Goal: Transaction & Acquisition: Purchase product/service

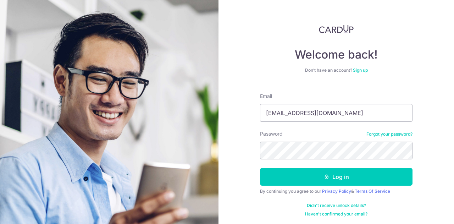
type input "[EMAIL_ADDRESS][DOMAIN_NAME]"
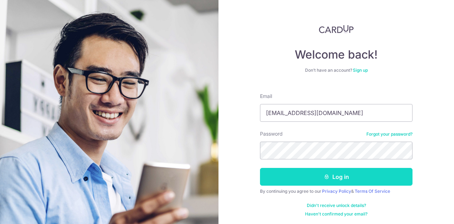
click at [316, 174] on button "Log in" at bounding box center [336, 177] width 153 height 18
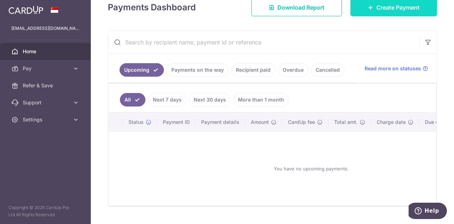
click at [399, 11] on span "Create Payment" at bounding box center [398, 7] width 43 height 9
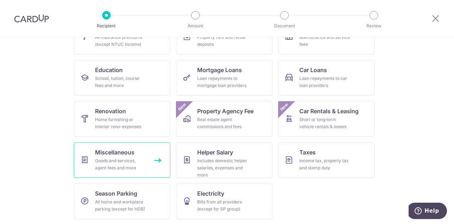
scroll to position [58, 0]
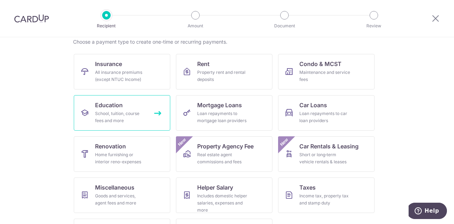
click at [133, 121] on div "School, tuition, course fees and more" at bounding box center [120, 117] width 51 height 14
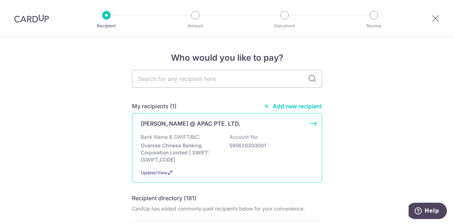
click at [313, 124] on div "EMILE PRESCHOOL @ APAC PTE. LTD. Bank Name & SWIFT/BIC: Oversea Chinese Banking…" at bounding box center [227, 147] width 190 height 69
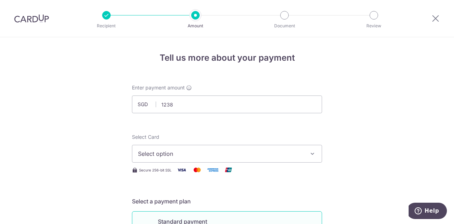
type input "1,238.00"
click at [241, 148] on button "Select option" at bounding box center [227, 154] width 190 height 18
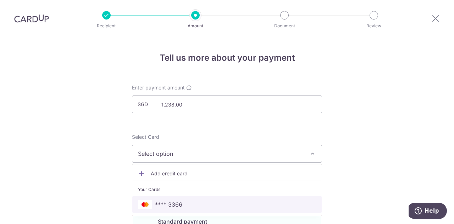
click at [212, 201] on span "**** 3366" at bounding box center [227, 204] width 178 height 9
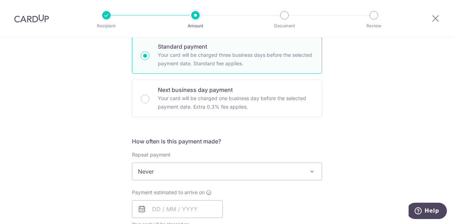
scroll to position [177, 0]
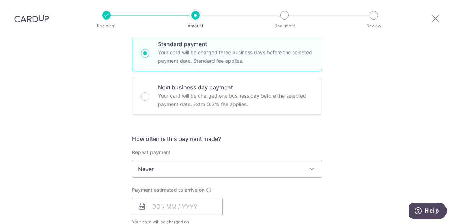
click at [198, 166] on span "Never" at bounding box center [227, 168] width 190 height 17
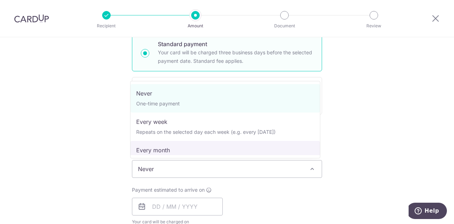
click at [393, 144] on div "Tell us more about your payment Enter payment amount SGD 1,238.00 1238.00 Selec…" at bounding box center [227, 181] width 454 height 642
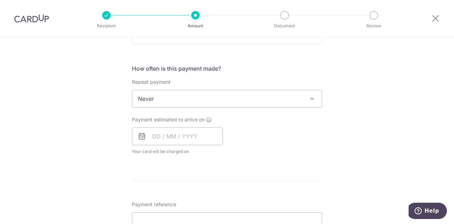
scroll to position [248, 0]
click at [150, 132] on input "text" at bounding box center [177, 136] width 91 height 18
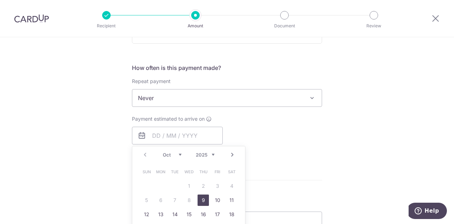
click at [203, 201] on link "9" at bounding box center [203, 199] width 11 height 11
type input "09/10/2025"
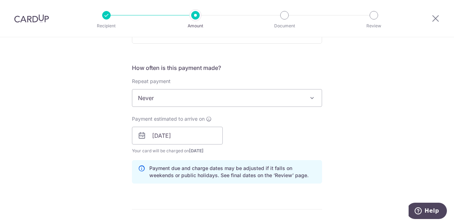
click at [304, 142] on div "Payment estimated to arrive on 09/10/2025 Prev Next Oct Nov Dec 2025 2026 2027 …" at bounding box center [227, 134] width 199 height 39
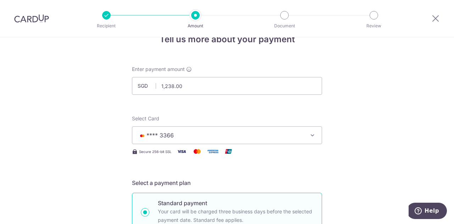
scroll to position [0, 0]
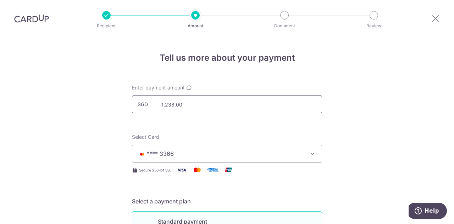
drag, startPoint x: 200, startPoint y: 105, endPoint x: 27, endPoint y: 98, distance: 173.4
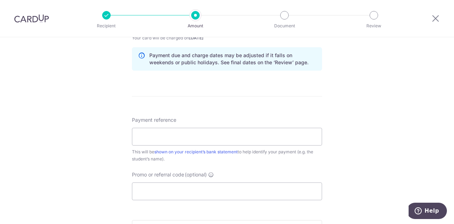
scroll to position [390, 0]
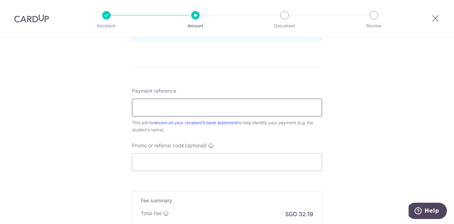
click at [183, 106] on input "Payment reference" at bounding box center [227, 108] width 190 height 18
type input "2,476.00"
click at [229, 107] on input "Evan Hor Ming En (Sep & Oct" at bounding box center [227, 108] width 190 height 18
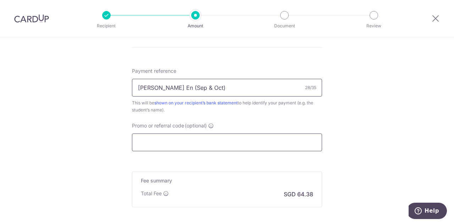
scroll to position [426, 0]
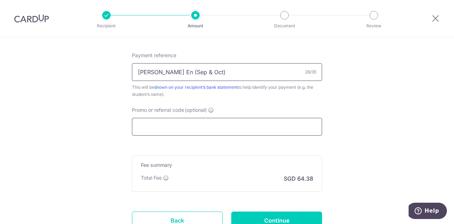
type input "Evan Hor Ming En (Sep & Oct)"
click at [220, 128] on input "Promo or referral code (optional)" at bounding box center [227, 127] width 190 height 18
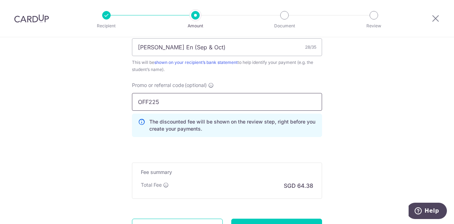
scroll to position [497, 0]
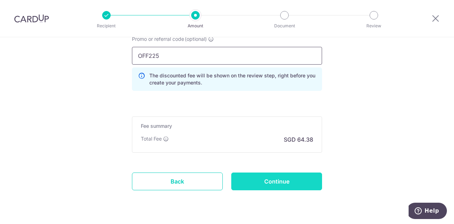
type input "OFF225"
click at [278, 184] on input "Continue" at bounding box center [276, 181] width 91 height 18
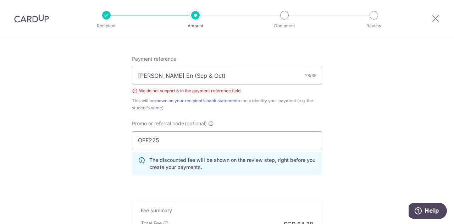
scroll to position [418, 0]
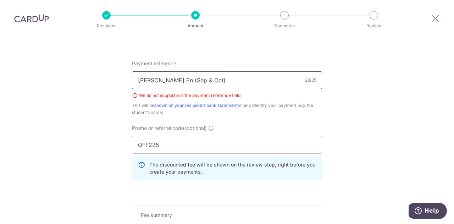
click at [201, 78] on input "Evan Hor Ming En (Sep & Oct)" at bounding box center [227, 80] width 190 height 18
type input "Evan Hor Ming En (Sep and Oct)"
click at [276, 107] on div "This will be shown on your recipient’s bank statement to help identify your pay…" at bounding box center [227, 109] width 190 height 14
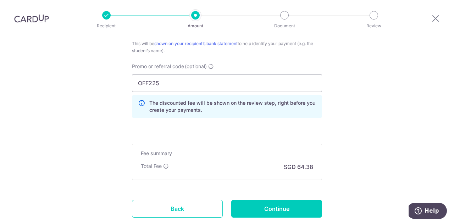
scroll to position [489, 0]
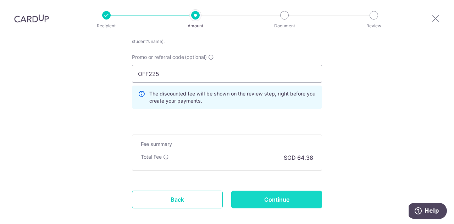
click at [282, 200] on input "Continue" at bounding box center [276, 200] width 91 height 18
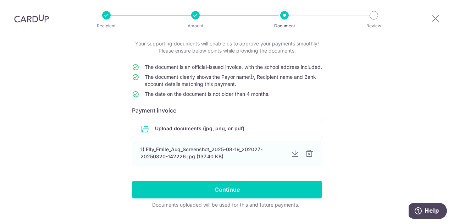
scroll to position [68, 0]
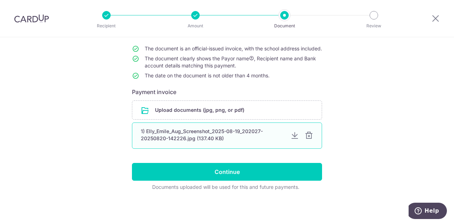
click at [307, 138] on div at bounding box center [309, 135] width 9 height 9
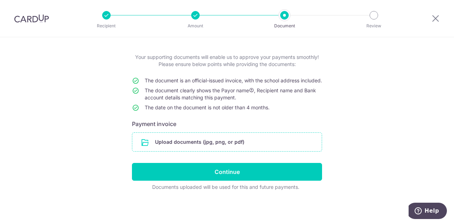
click at [228, 141] on input "file" at bounding box center [227, 142] width 190 height 18
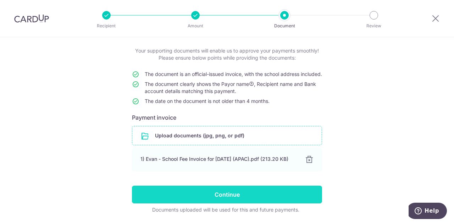
click at [236, 203] on input "Continue" at bounding box center [227, 195] width 190 height 18
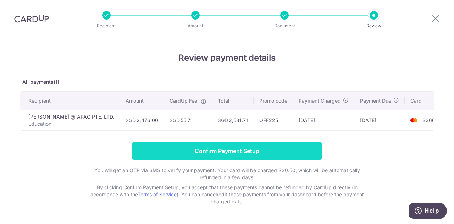
click at [278, 157] on input "Confirm Payment Setup" at bounding box center [227, 151] width 190 height 18
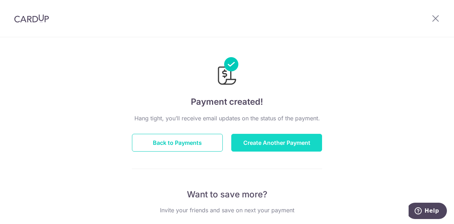
click at [260, 145] on button "Create Another Payment" at bounding box center [276, 143] width 91 height 18
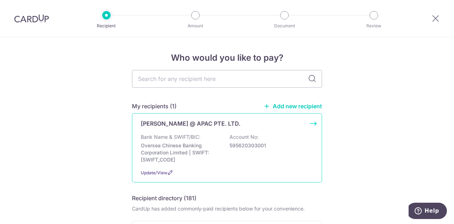
click at [281, 127] on div "EMILE PRESCHOOL @ APAC PTE. LTD." at bounding box center [223, 123] width 164 height 9
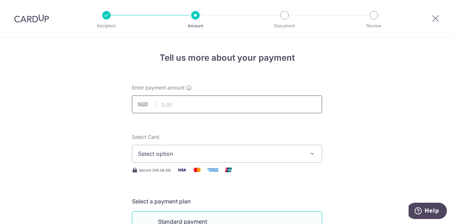
click at [280, 108] on input "text" at bounding box center [227, 104] width 190 height 18
click at [194, 104] on input "text" at bounding box center [227, 104] width 190 height 18
type input "2,476.00"
click at [208, 152] on span "Select option" at bounding box center [220, 153] width 165 height 9
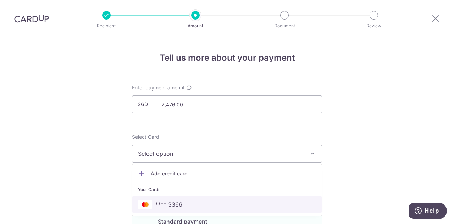
click at [172, 201] on span "**** 3366" at bounding box center [168, 204] width 27 height 9
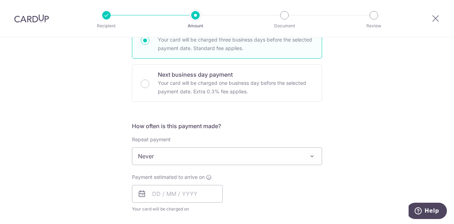
scroll to position [213, 0]
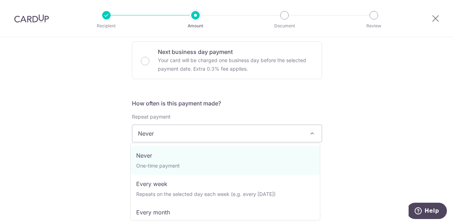
click at [196, 135] on span "Never" at bounding box center [227, 133] width 190 height 17
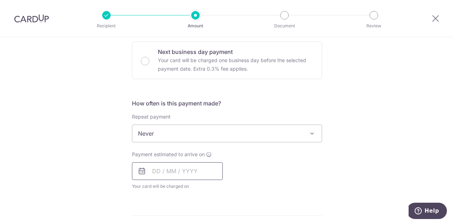
click at [164, 175] on input "text" at bounding box center [177, 171] width 91 height 18
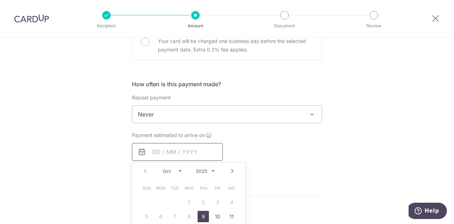
scroll to position [248, 0]
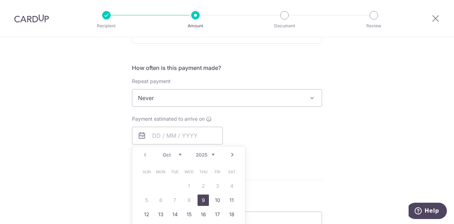
click at [202, 196] on link "9" at bounding box center [203, 199] width 11 height 11
type input "09/10/2025"
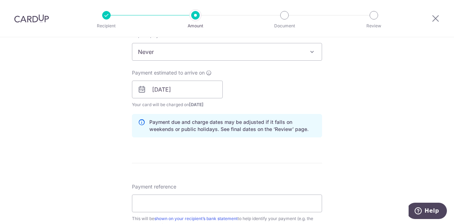
scroll to position [319, 0]
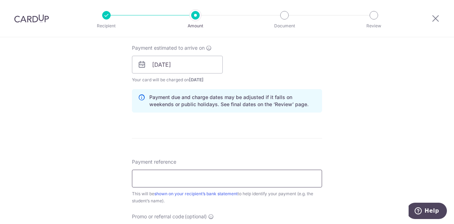
click at [174, 177] on input "Payment reference" at bounding box center [227, 179] width 190 height 18
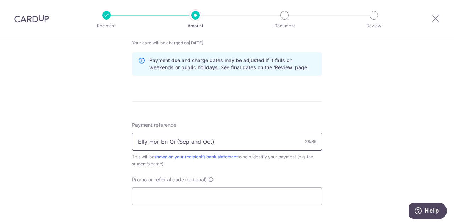
scroll to position [426, 0]
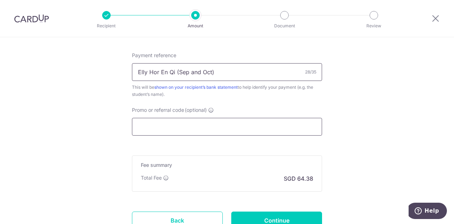
type input "Elly Hor En Qi (Sep and Oct)"
click at [185, 131] on input "Promo or referral code (optional)" at bounding box center [227, 127] width 190 height 18
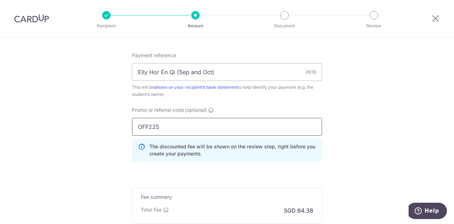
type input "OFF225"
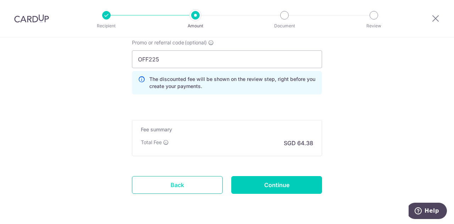
scroll to position [514, 0]
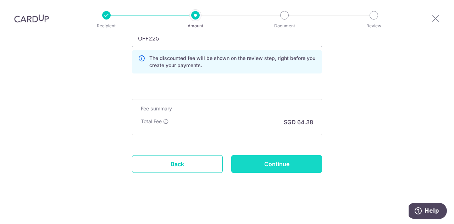
click at [269, 165] on input "Continue" at bounding box center [276, 164] width 91 height 18
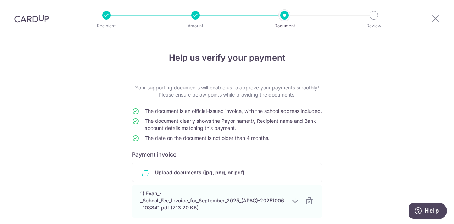
scroll to position [35, 0]
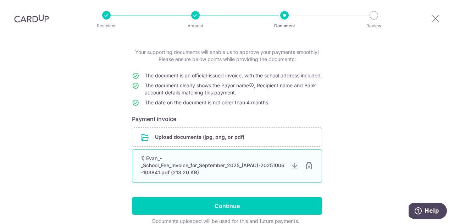
click at [307, 170] on div at bounding box center [309, 166] width 9 height 9
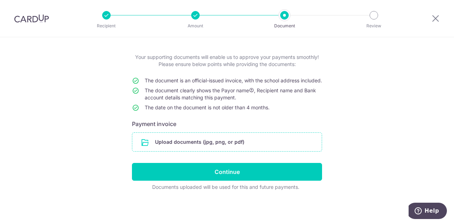
click at [279, 139] on input "file" at bounding box center [227, 142] width 190 height 18
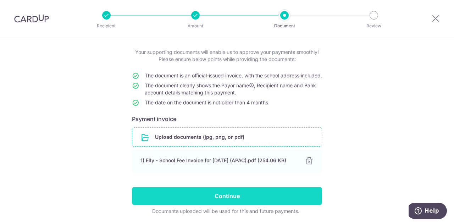
click at [212, 205] on input "Continue" at bounding box center [227, 196] width 190 height 18
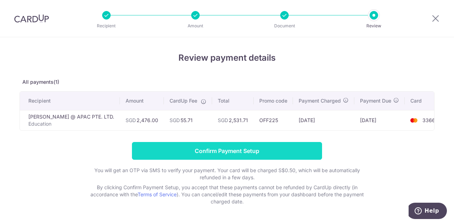
click at [268, 158] on input "Confirm Payment Setup" at bounding box center [227, 151] width 190 height 18
